Goal: Task Accomplishment & Management: Use online tool/utility

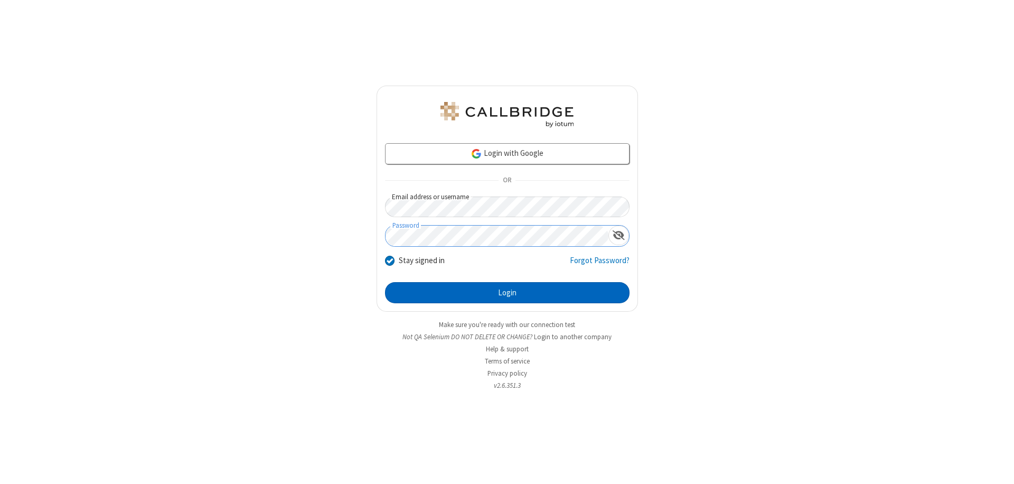
click at [507, 293] on button "Login" at bounding box center [507, 292] width 245 height 21
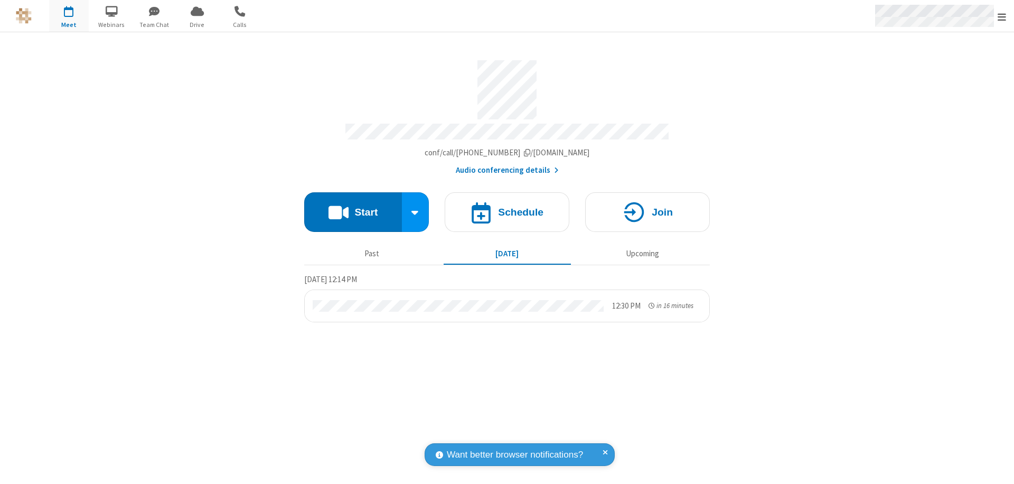
click at [1002, 16] on span "Open menu" at bounding box center [1002, 17] width 8 height 11
click at [197, 24] on span "Drive" at bounding box center [197, 25] width 40 height 10
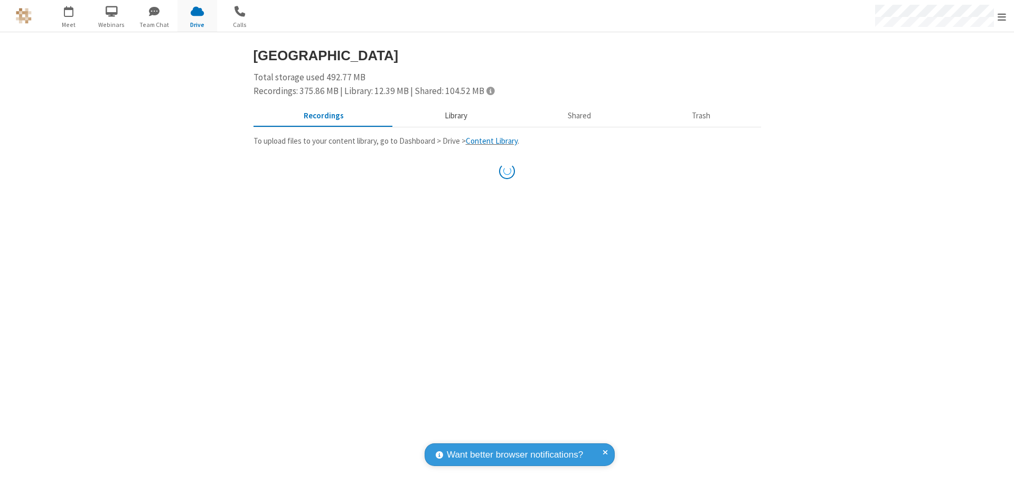
click at [454, 116] on button "Library" at bounding box center [456, 116] width 124 height 20
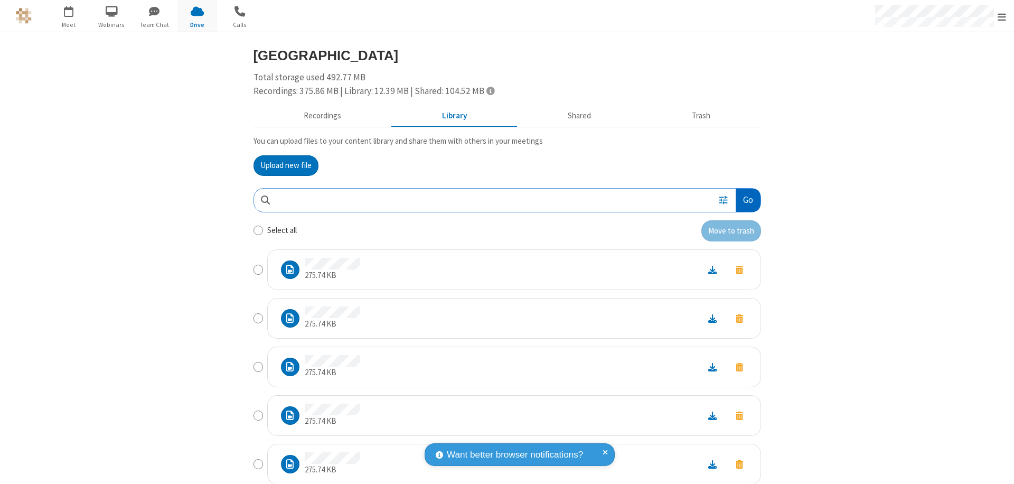
click at [744, 200] on button "Go" at bounding box center [748, 201] width 24 height 24
click at [281, 165] on button "Upload new file" at bounding box center [285, 165] width 65 height 21
